Goal: Transaction & Acquisition: Purchase product/service

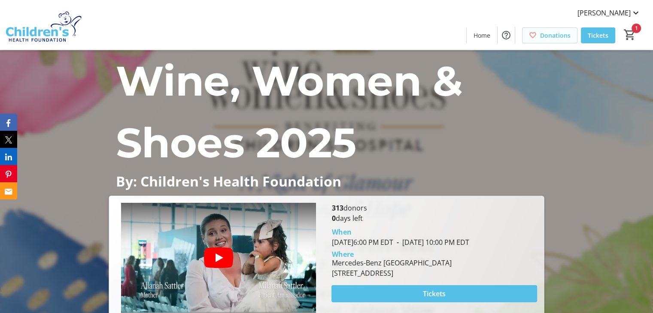
click at [552, 37] on span "Donations" at bounding box center [555, 35] width 30 height 9
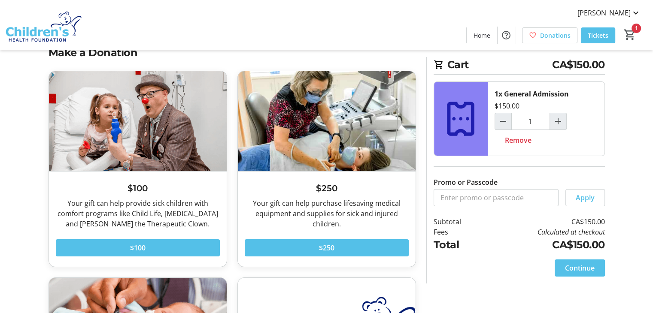
scroll to position [25, 0]
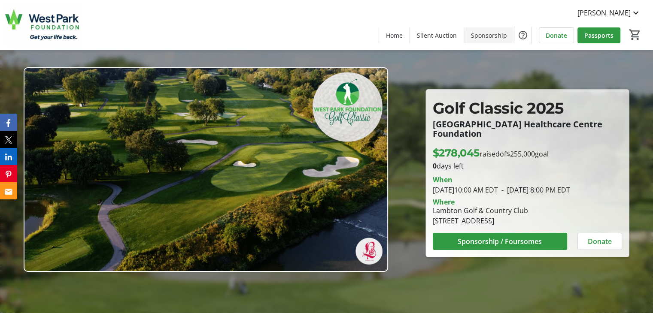
click at [494, 36] on span "Sponsorship" at bounding box center [489, 35] width 36 height 9
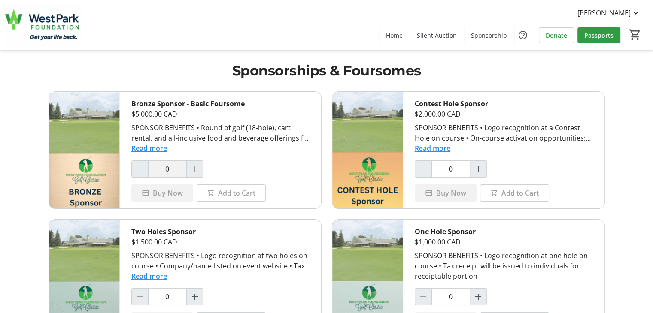
click at [192, 172] on div at bounding box center [194, 169] width 17 height 17
click at [195, 169] on div at bounding box center [194, 169] width 17 height 17
click at [479, 165] on mat-icon "Increment by one" at bounding box center [478, 169] width 10 height 10
type input "1"
click at [452, 196] on span "Buy Now" at bounding box center [451, 193] width 30 height 10
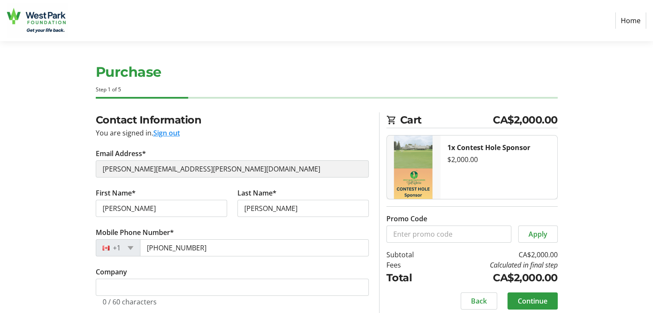
select select "CA"
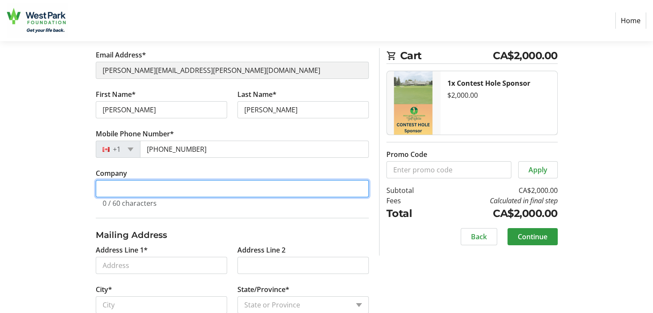
click at [108, 190] on input "Company" at bounding box center [232, 188] width 273 height 17
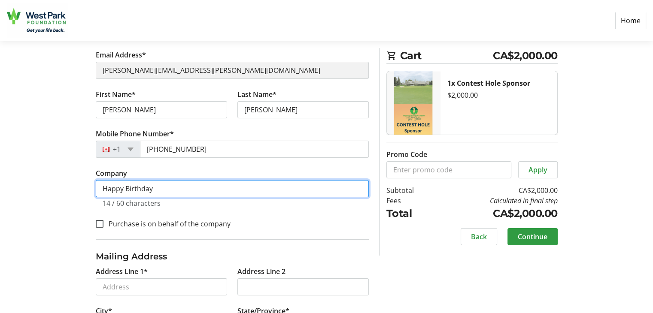
scroll to position [0, 0]
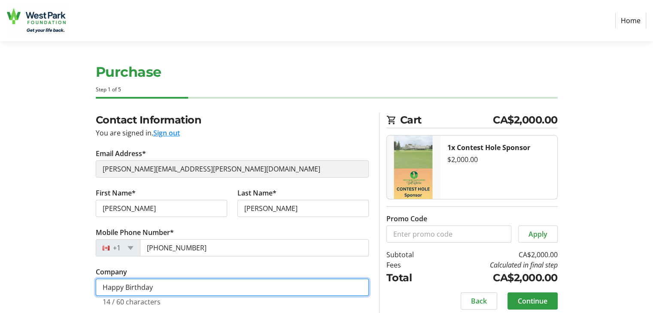
type input "Happy Birthday"
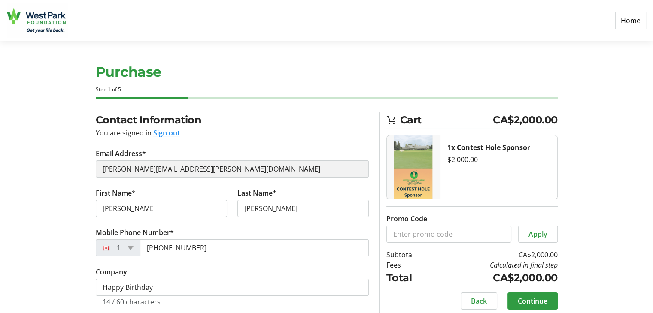
click at [628, 23] on link "Home" at bounding box center [630, 20] width 31 height 16
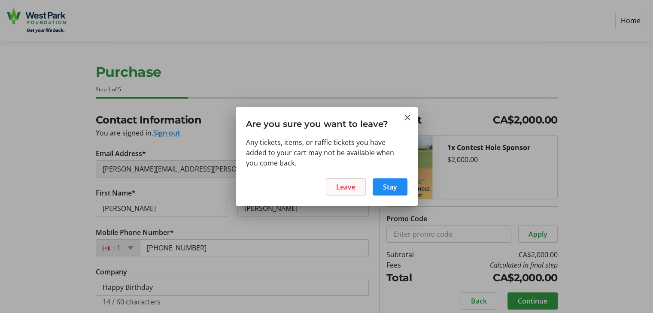
click at [348, 181] on span at bounding box center [345, 187] width 39 height 21
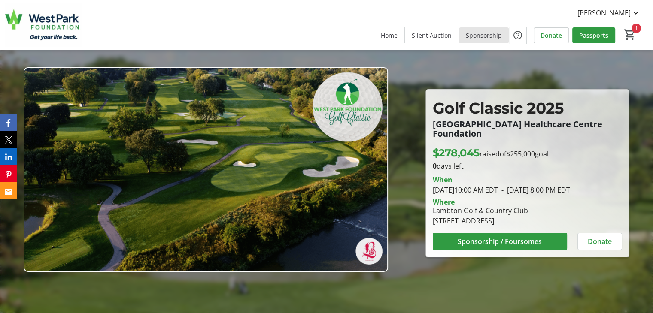
click at [489, 40] on span at bounding box center [484, 35] width 50 height 21
